Goal: Complete application form

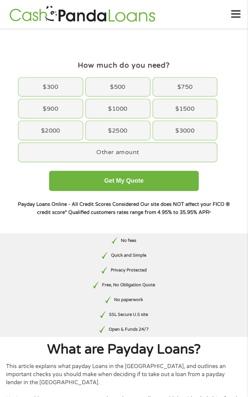
click at [54, 134] on div "$2000" at bounding box center [51, 130] width 64 height 19
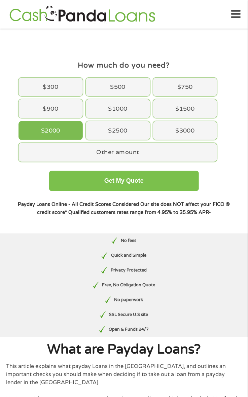
click at [171, 183] on button "Get My Quote" at bounding box center [124, 181] width 150 height 20
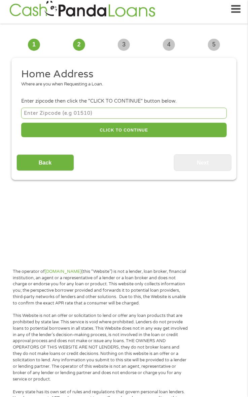
click at [112, 114] on input "number" at bounding box center [124, 113] width 206 height 11
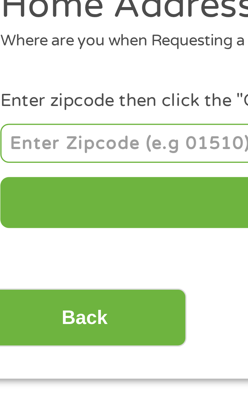
scroll to position [5, 0]
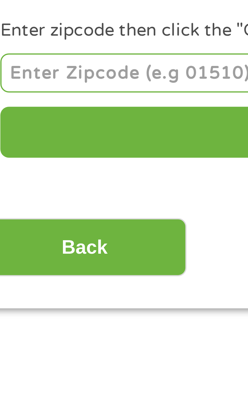
type input "30223"
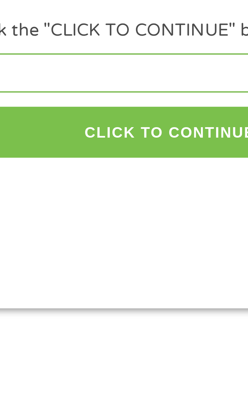
click at [134, 131] on button "CLICK TO CONTINUE" at bounding box center [124, 130] width 206 height 14
type input "30223"
type input "[PERSON_NAME]"
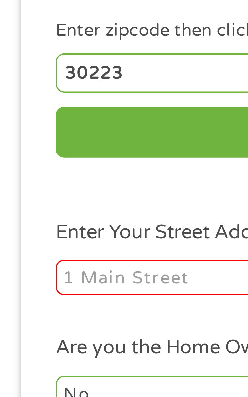
click at [48, 172] on input "Enter Your Street Address *" at bounding box center [70, 171] width 98 height 10
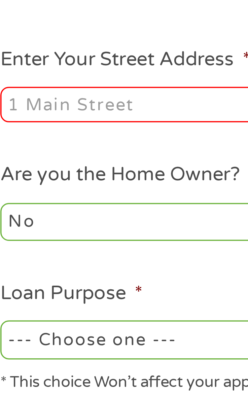
type input "[STREET_ADDRESS]"
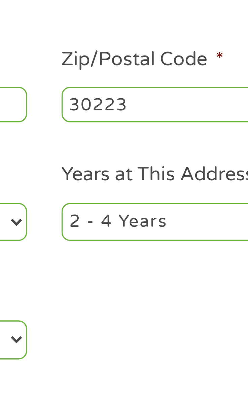
click at [159, 203] on select "1 Year or less 1 - 2 Years 2 - 4 Years Over 4 Years" at bounding box center [178, 204] width 98 height 11
select select "60months"
click at [129, 200] on select "1 Year or less 1 - 2 Years 2 - 4 Years Over 4 Years" at bounding box center [178, 204] width 98 height 11
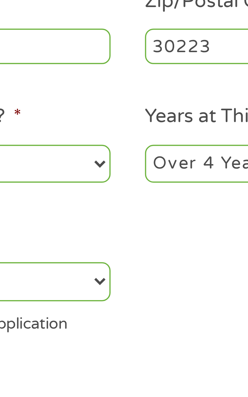
click at [116, 238] on select "--- Choose one --- Pay Bills Debt Consolidation Home Improvement Major Purchase…" at bounding box center [70, 238] width 98 height 11
select select "other"
click at [21, 234] on select "--- Choose one --- Pay Bills Debt Consolidation Home Improvement Major Purchase…" at bounding box center [70, 238] width 98 height 11
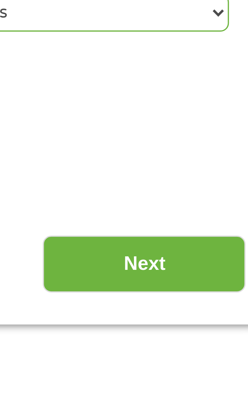
click at [207, 275] on input "Next" at bounding box center [203, 276] width 58 height 16
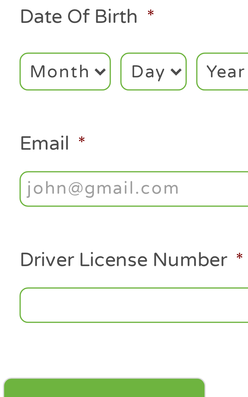
click at [41, 145] on select "Month 1 2 3 4 5 6 7 8 9 10 11 12" at bounding box center [34, 143] width 26 height 11
select select "11"
click at [21, 138] on select "Month 1 2 3 4 5 6 7 8 9 10 11 12" at bounding box center [34, 143] width 26 height 11
click at [62, 144] on select "Day 1 2 3 4 5 6 7 8 9 10 11 12 13 14 15 16 17 18 19 20 21 22 23 24 25 26 27 28 …" at bounding box center [59, 143] width 19 height 11
select select "15"
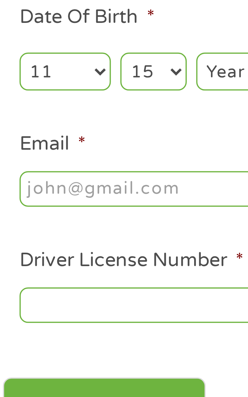
click at [50, 138] on select "Day 1 2 3 4 5 6 7 8 9 10 11 12 13 14 15 16 17 18 19 20 21 22 23 24 25 26 27 28 …" at bounding box center [59, 143] width 19 height 11
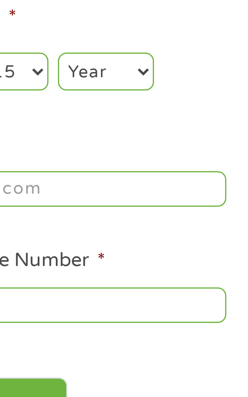
click at [90, 143] on select "Year [DATE] 2006 2005 2004 2003 2002 2001 2000 1999 1998 1997 1996 1995 1994 19…" at bounding box center [84, 143] width 27 height 11
select select "1965"
click at [71, 138] on select "Year [DATE] 2006 2005 2004 2003 2002 2001 2000 1999 1998 1997 1996 1995 1994 19…" at bounding box center [84, 143] width 27 height 11
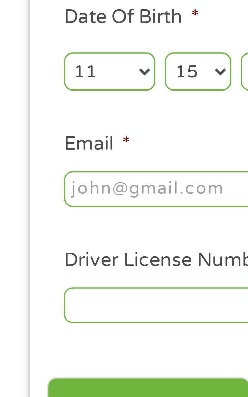
click at [44, 208] on input "Driver License Number *" at bounding box center [70, 209] width 98 height 10
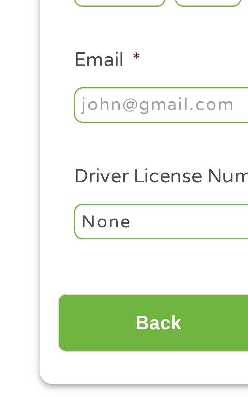
type input "None"
click at [44, 178] on input "Email *" at bounding box center [70, 176] width 98 height 10
type input "[EMAIL_ADDRESS][DOMAIN_NAME]"
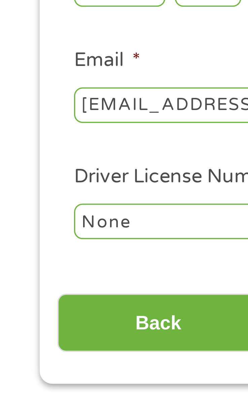
type input "[PERSON_NAME]"
type input "[PHONE_NUMBER]"
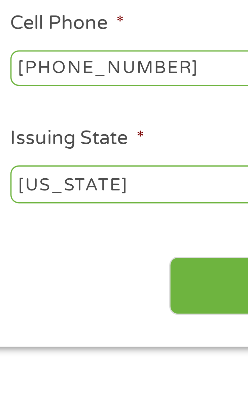
click at [191, 240] on input "Next" at bounding box center [203, 238] width 58 height 16
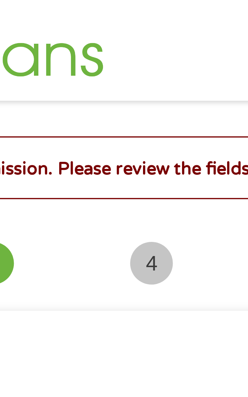
scroll to position [3, 3]
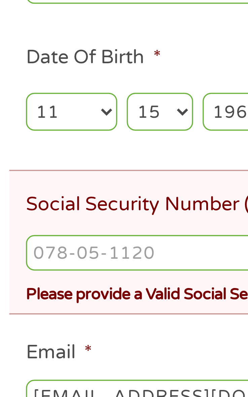
click at [57, 213] on input "Social Security Number (SSN) *" at bounding box center [124, 213] width 206 height 10
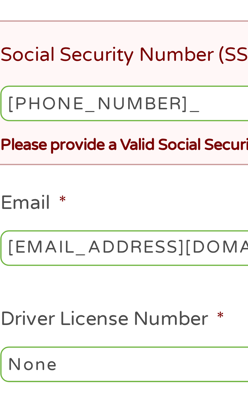
type input "277-64-2430"
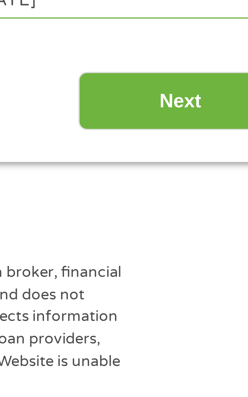
click at [207, 318] on input "Next" at bounding box center [203, 316] width 58 height 16
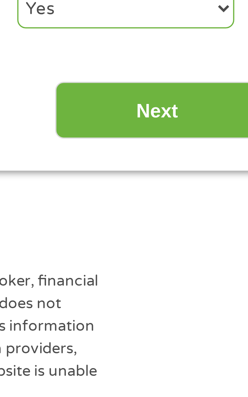
scroll to position [226, 0]
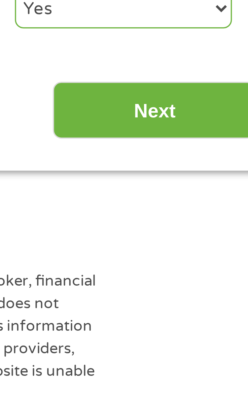
click at [211, 33] on input "Next" at bounding box center [203, 31] width 58 height 16
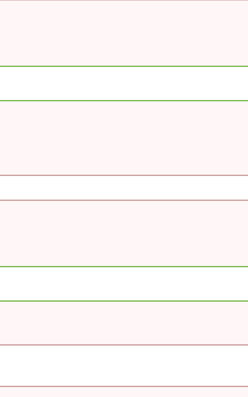
scroll to position [5, 0]
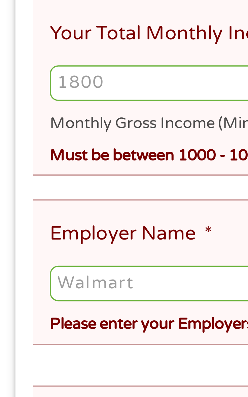
click at [33, 183] on input "Your Total Monthly Income *" at bounding box center [124, 182] width 206 height 10
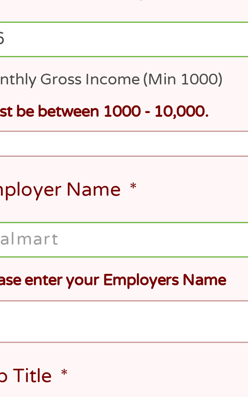
type input "9"
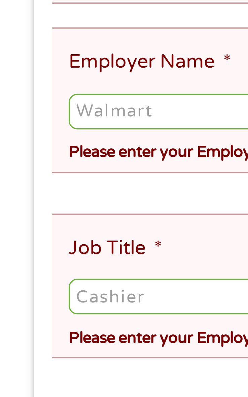
type input "1000"
click at [63, 240] on input "Employer Name *" at bounding box center [124, 239] width 206 height 10
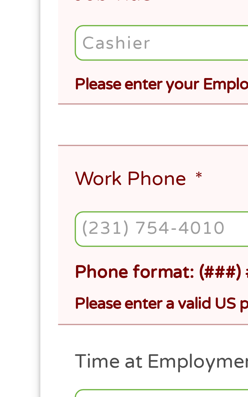
type input "Social security"
click at [62, 293] on input "Job Title *" at bounding box center [124, 292] width 206 height 10
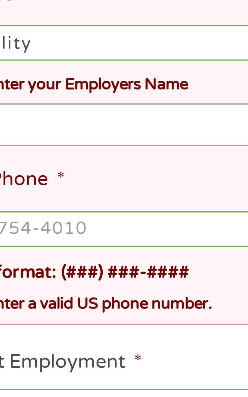
type input "Disability"
click at [73, 312] on ul "Your Employment Your Income Source * --- Choose one --- Employment [DEMOGRAPHIC…" at bounding box center [123, 294] width 215 height 402
